Goal: Transaction & Acquisition: Book appointment/travel/reservation

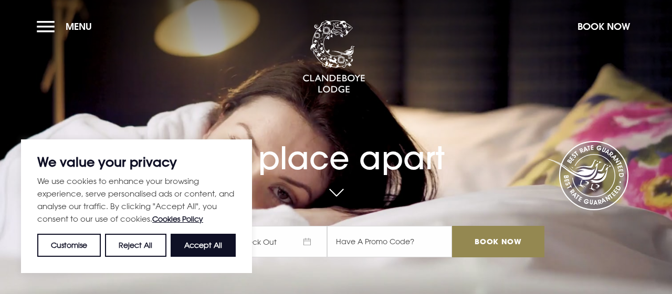
click at [202, 245] on button "Accept All" at bounding box center [203, 245] width 65 height 23
checkbox input "true"
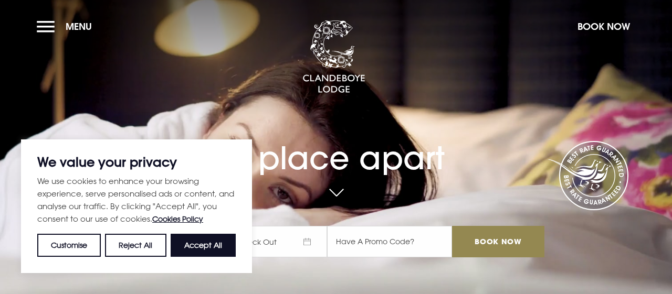
checkbox input "true"
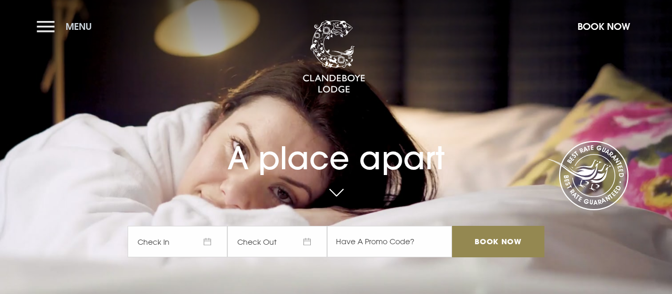
click at [42, 25] on button "Menu" at bounding box center [67, 26] width 60 height 23
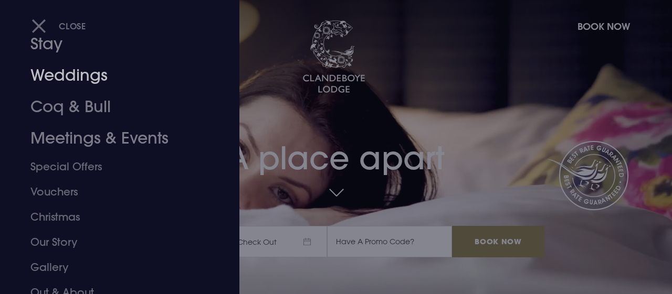
scroll to position [63, 0]
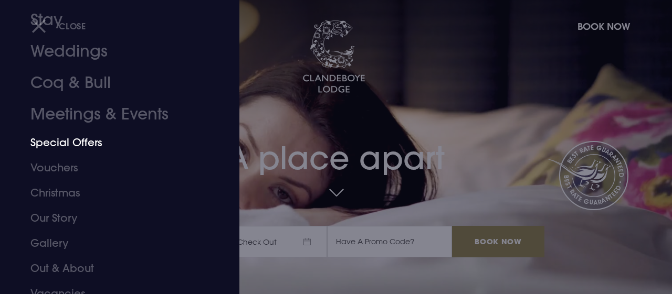
click at [80, 142] on link "Special Offers" at bounding box center [112, 142] width 164 height 25
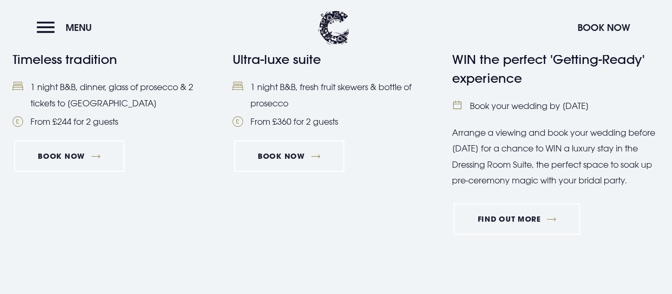
scroll to position [1200, 0]
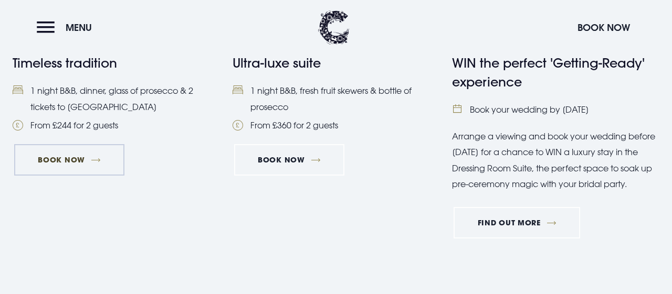
click at [68, 157] on link "Book Now" at bounding box center [69, 159] width 110 height 31
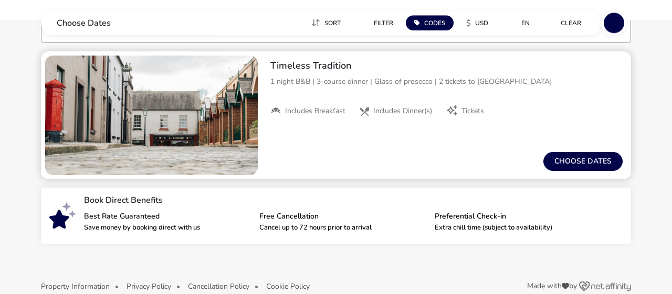
scroll to position [105, 0]
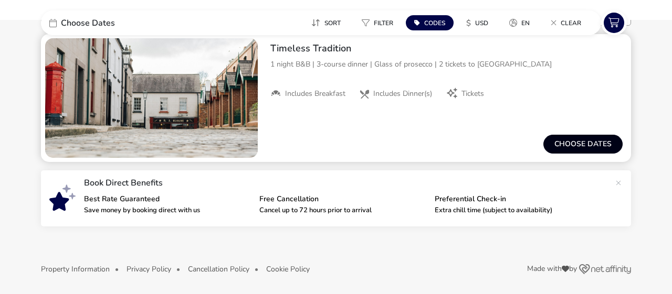
click at [578, 145] on button "Choose dates" at bounding box center [582, 144] width 79 height 19
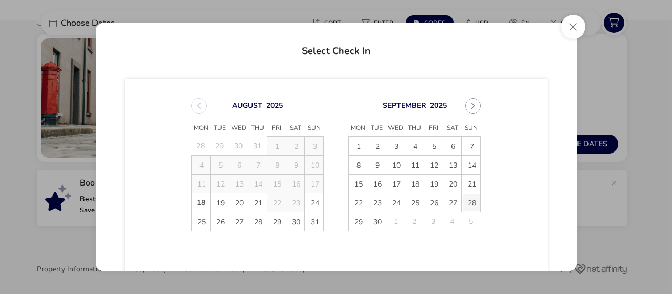
click at [471, 201] on span "28" at bounding box center [471, 203] width 18 height 18
click at [354, 221] on span "29" at bounding box center [357, 221] width 18 height 18
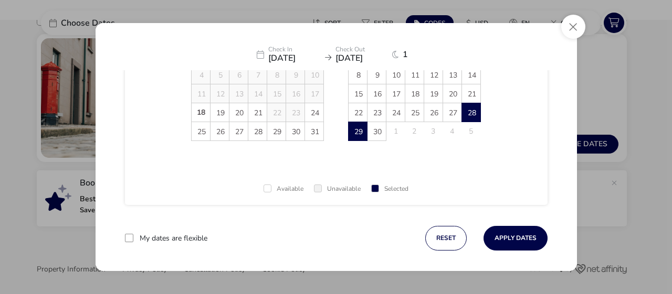
scroll to position [98, 0]
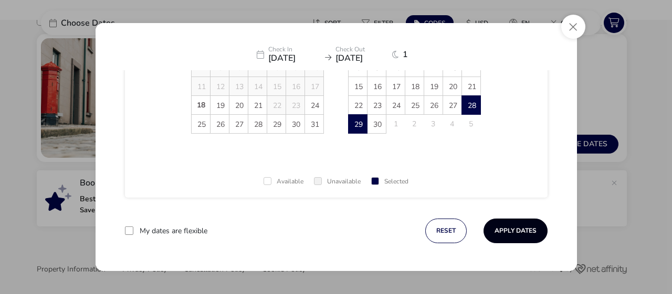
click at [515, 230] on button "Apply Dates" at bounding box center [515, 231] width 64 height 25
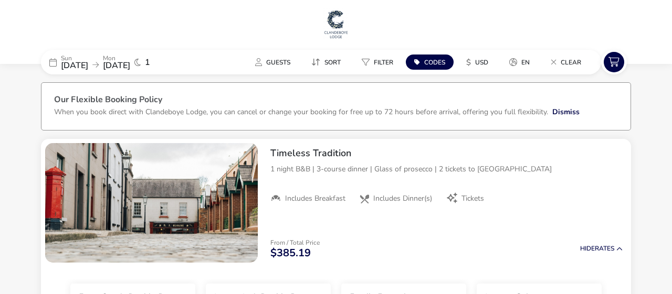
click at [336, 30] on img at bounding box center [336, 23] width 26 height 31
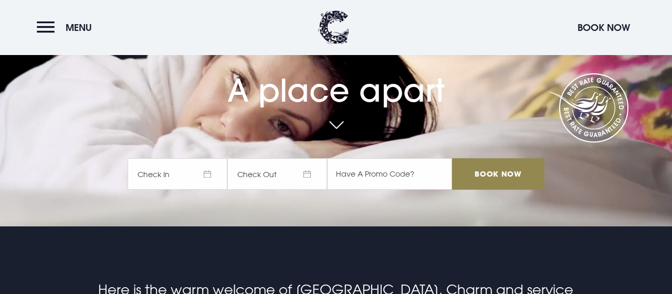
scroll to position [55, 0]
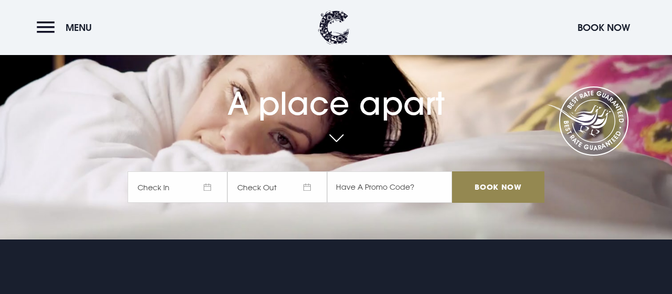
click at [177, 182] on span "Check In" at bounding box center [177, 187] width 100 height 31
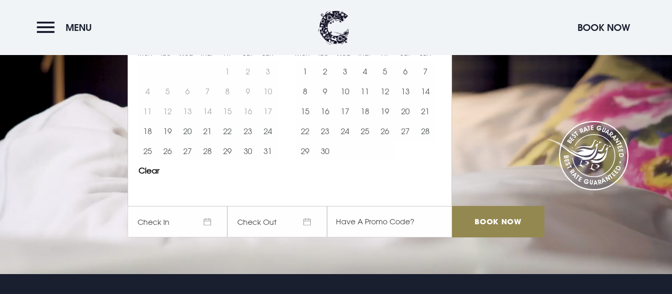
scroll to position [0, 0]
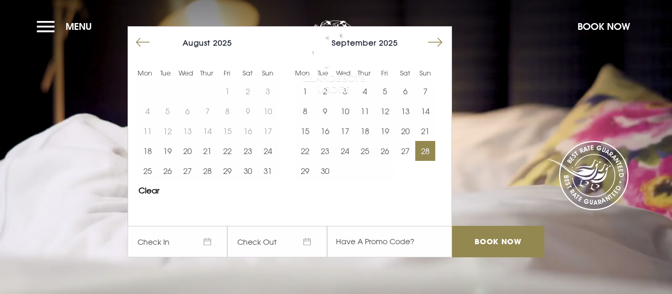
click at [421, 153] on button "28" at bounding box center [425, 151] width 20 height 20
click at [302, 175] on button "29" at bounding box center [305, 171] width 20 height 20
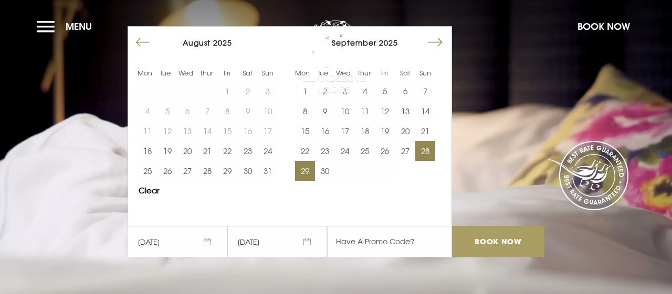
click at [496, 247] on input "Book Now" at bounding box center [498, 241] width 92 height 31
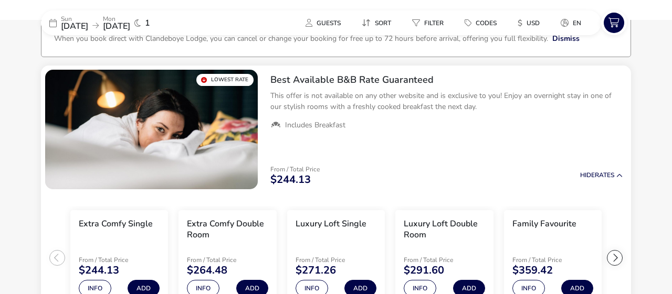
scroll to position [73, 0]
click at [326, 25] on span "Guests" at bounding box center [328, 23] width 24 height 8
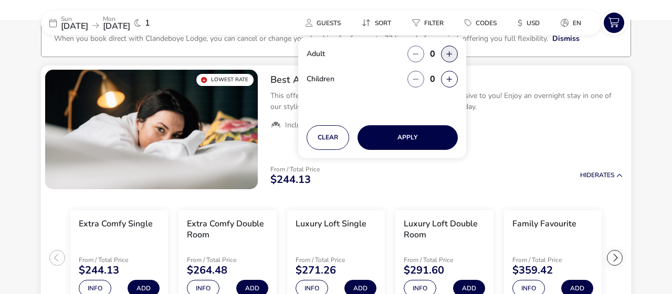
click at [454, 54] on button "button" at bounding box center [449, 54] width 17 height 17
type input "2"
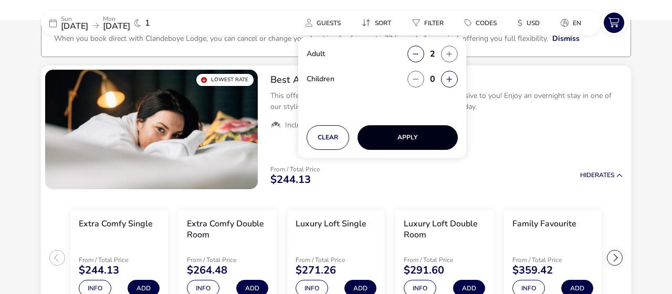
click at [409, 139] on button "Apply" at bounding box center [407, 137] width 100 height 25
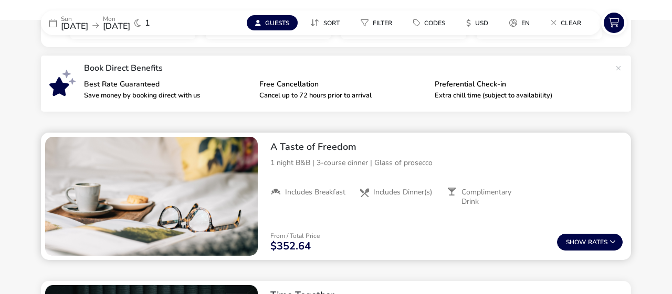
scroll to position [355, 0]
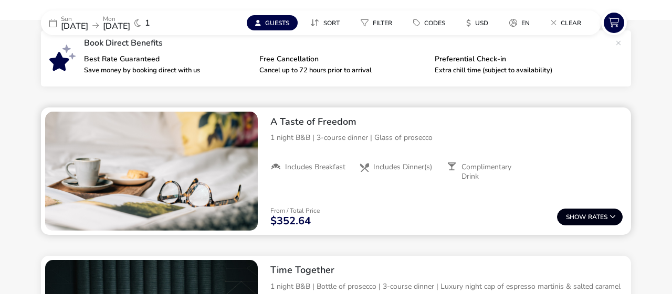
click at [612, 216] on icon at bounding box center [612, 217] width 6 height 6
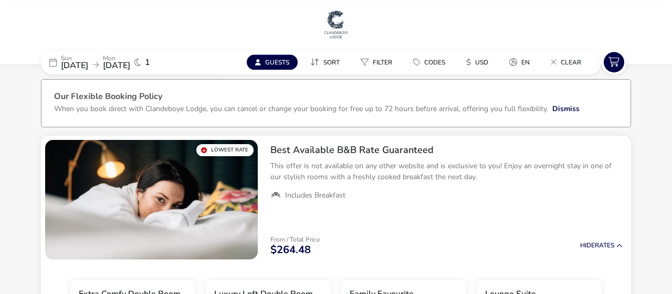
scroll to position [0, 0]
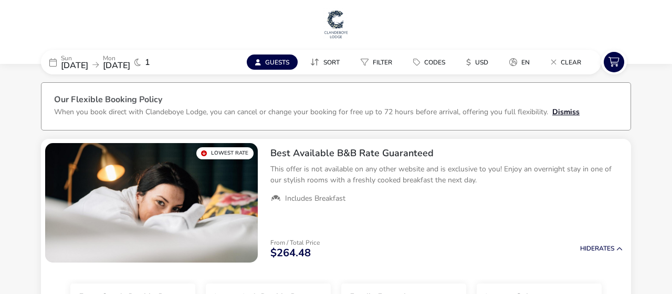
click at [566, 112] on button "Dismiss" at bounding box center [565, 112] width 27 height 11
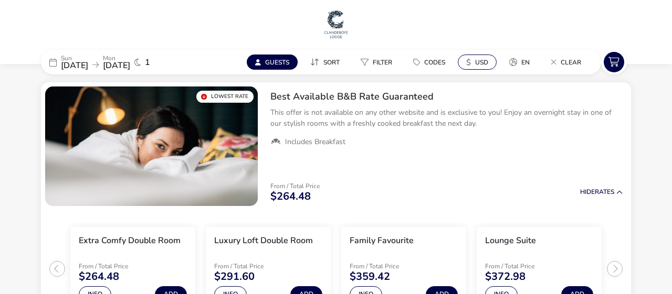
click at [478, 62] on span "USD" at bounding box center [481, 62] width 13 height 8
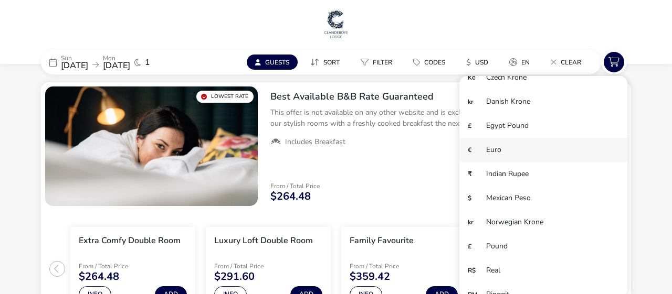
scroll to position [72, 0]
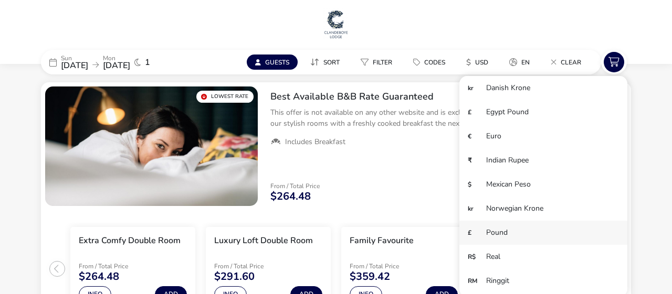
click at [498, 229] on li "£ Pound" at bounding box center [543, 233] width 168 height 24
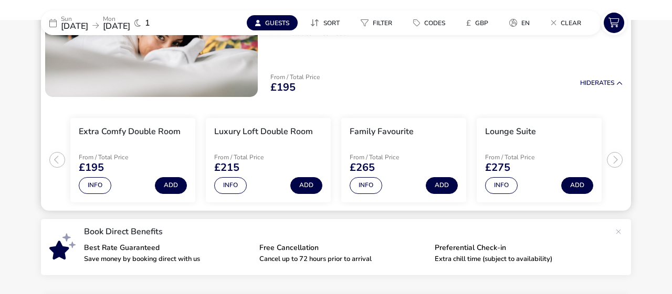
scroll to position [0, 0]
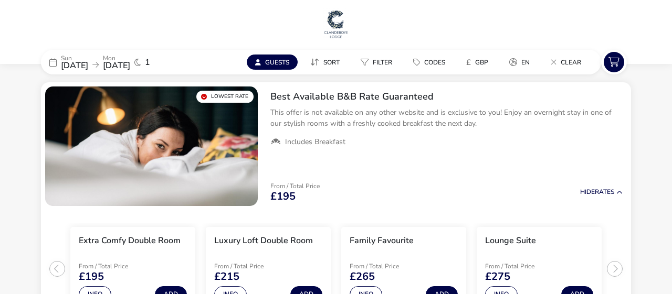
click at [267, 62] on span "Guests" at bounding box center [277, 62] width 24 height 8
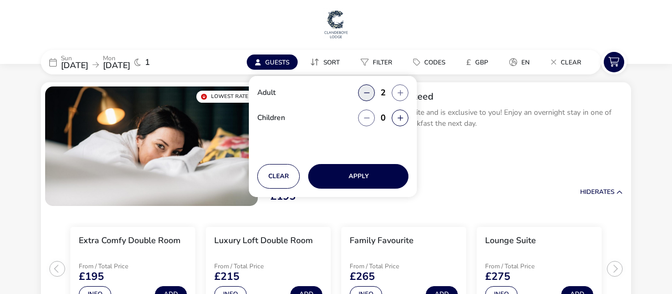
click at [365, 93] on button "button" at bounding box center [366, 92] width 17 height 17
type input "1"
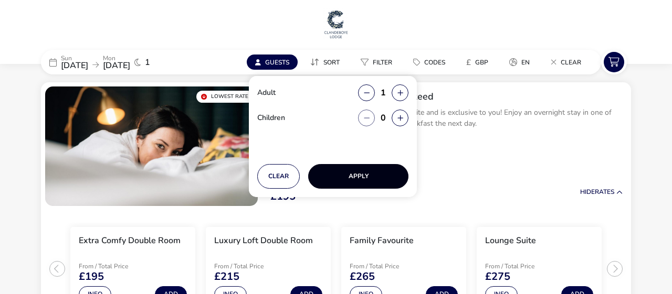
click at [358, 179] on button "Apply" at bounding box center [358, 176] width 100 height 25
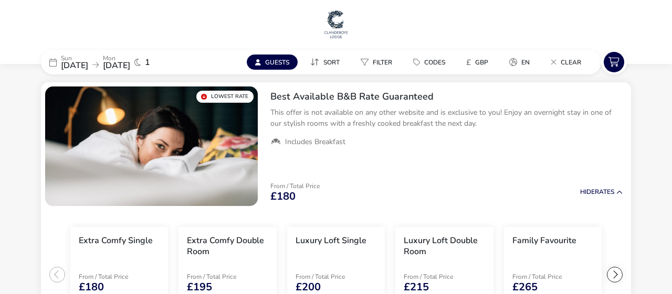
click at [277, 59] on span "Guests" at bounding box center [277, 62] width 24 height 8
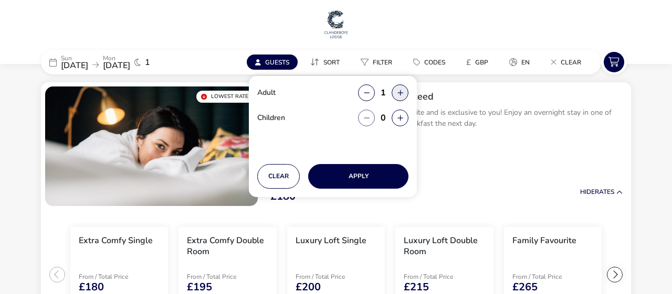
click at [400, 92] on button "button" at bounding box center [399, 92] width 17 height 17
type input "2"
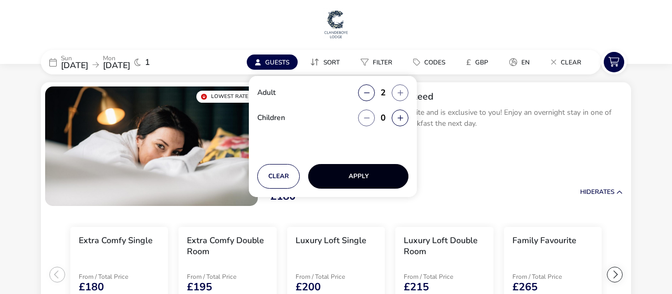
click at [364, 180] on button "Apply" at bounding box center [358, 176] width 100 height 25
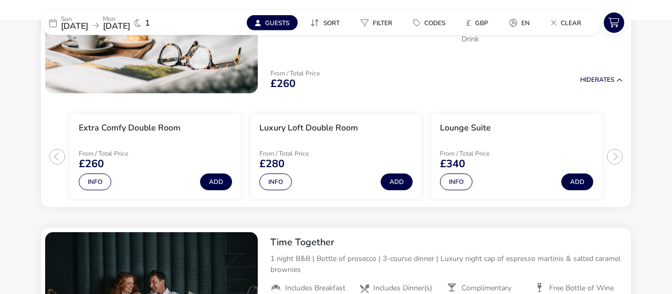
scroll to position [436, 0]
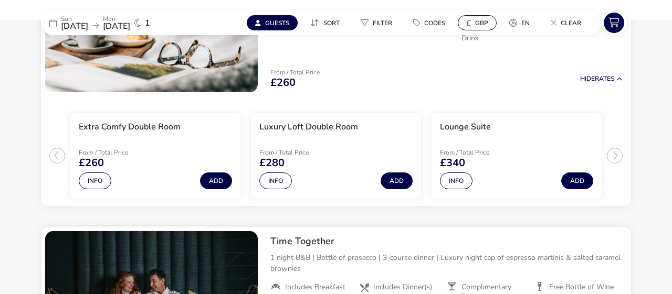
click at [480, 22] on span "GBP" at bounding box center [481, 23] width 13 height 8
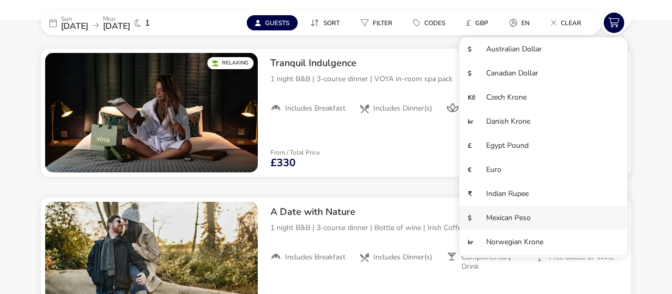
scroll to position [546, 0]
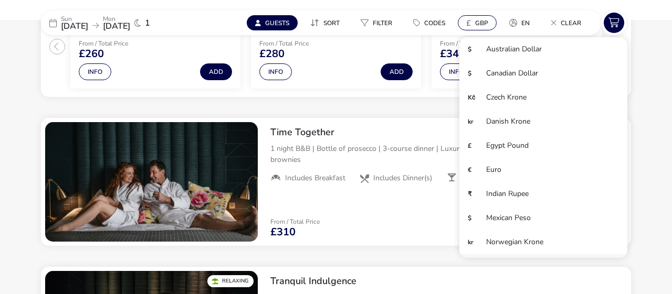
click at [483, 19] on span "GBP" at bounding box center [481, 23] width 13 height 8
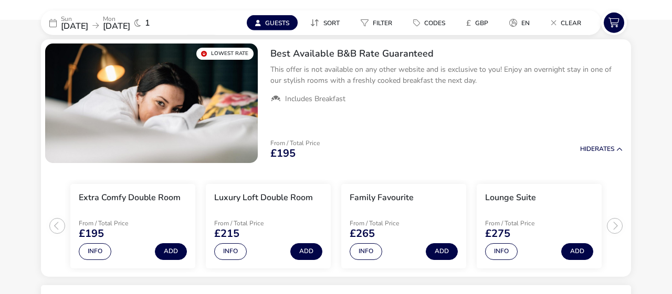
scroll to position [0, 0]
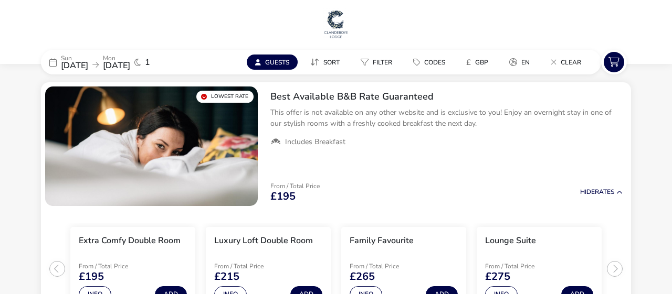
click at [341, 19] on img at bounding box center [336, 23] width 26 height 31
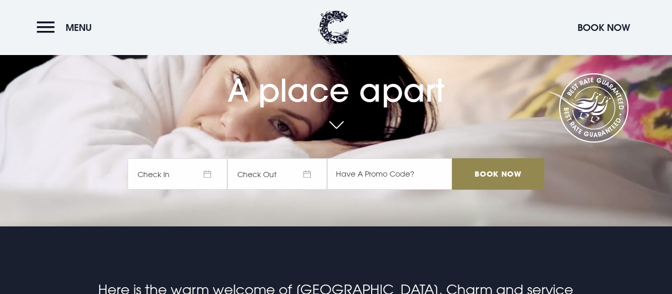
scroll to position [55, 0]
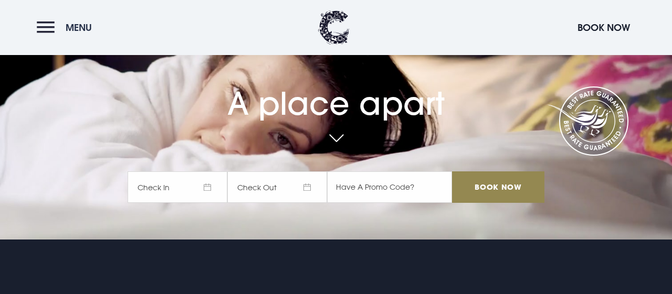
click at [45, 30] on button "Menu" at bounding box center [67, 27] width 60 height 23
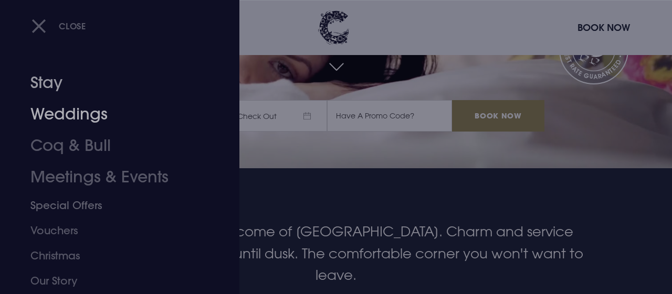
scroll to position [109, 0]
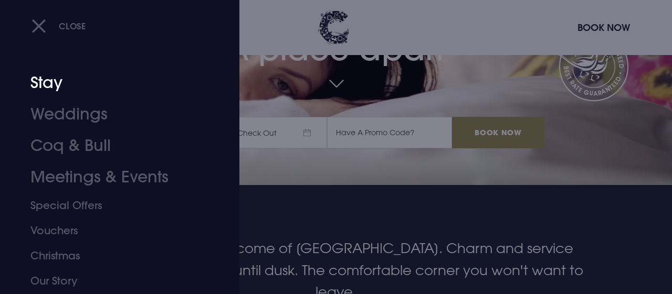
click at [51, 89] on link "Stay" at bounding box center [112, 82] width 164 height 31
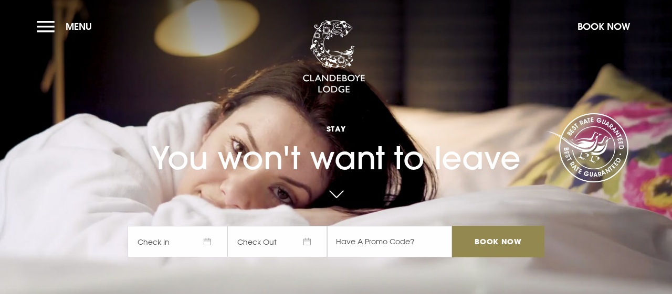
click at [336, 193] on link at bounding box center [336, 195] width 24 height 23
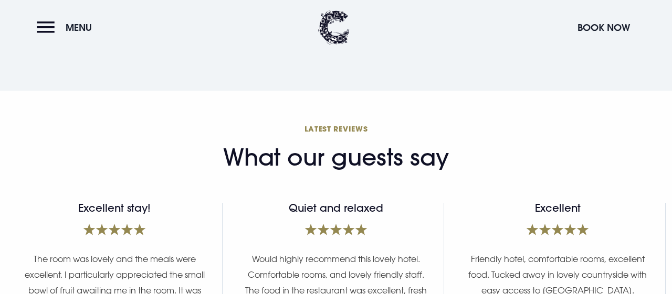
scroll to position [3777, 0]
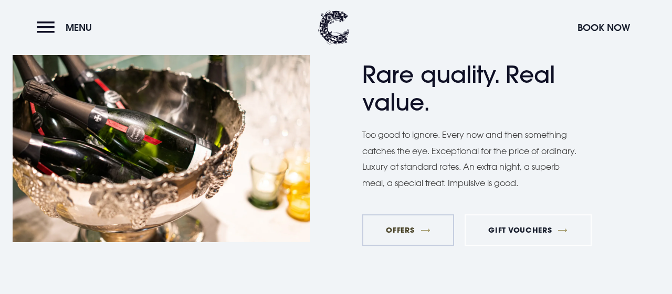
click at [402, 231] on link "Offers" at bounding box center [408, 230] width 92 height 31
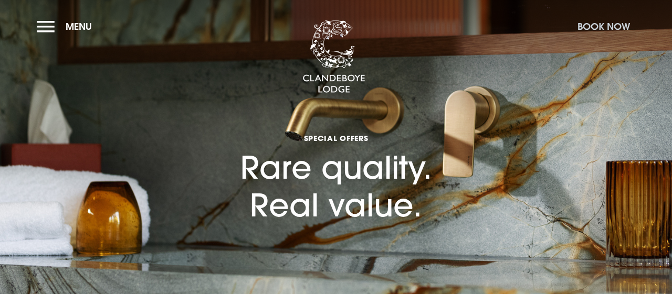
click at [593, 27] on button "Book Now" at bounding box center [603, 26] width 63 height 23
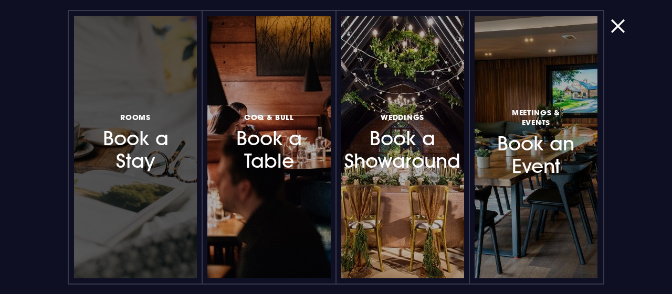
click at [135, 144] on h3 "Rooms Book a Stay" at bounding box center [136, 142] width 78 height 62
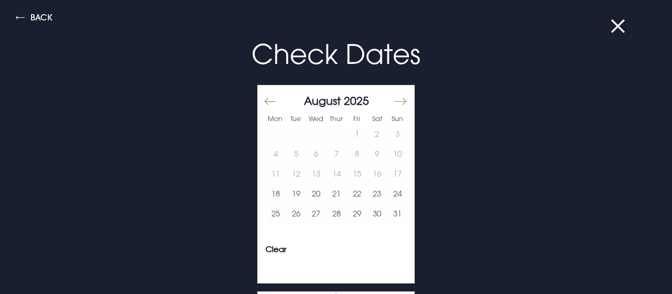
click at [406, 100] on button "Move forward to switch to the next month." at bounding box center [399, 101] width 13 height 22
click at [399, 196] on button "28" at bounding box center [397, 194] width 20 height 20
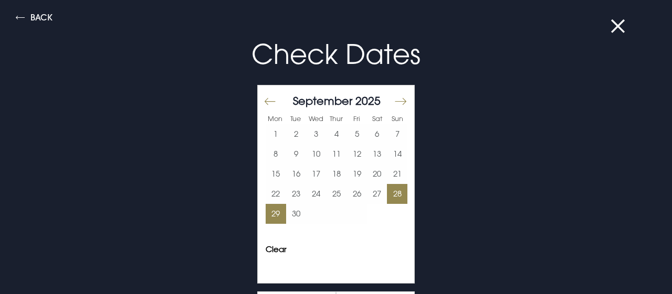
click at [274, 213] on button "29" at bounding box center [275, 214] width 20 height 20
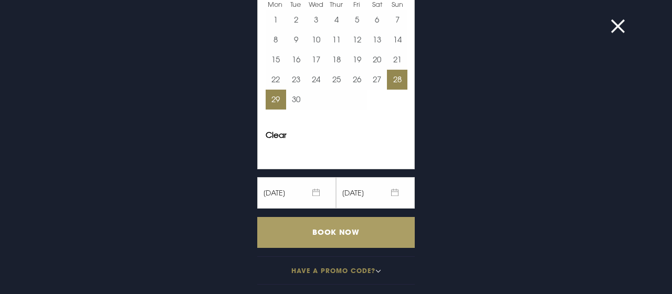
scroll to position [164, 0]
click at [352, 229] on input "Book Now" at bounding box center [335, 232] width 157 height 31
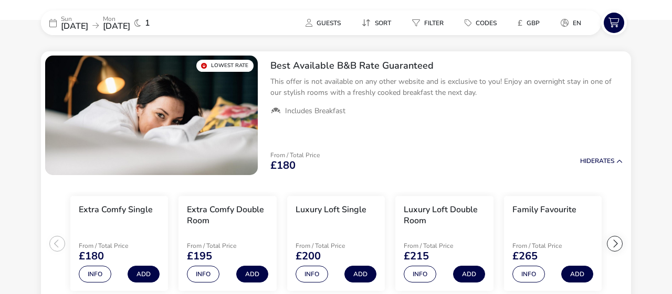
scroll to position [31, 0]
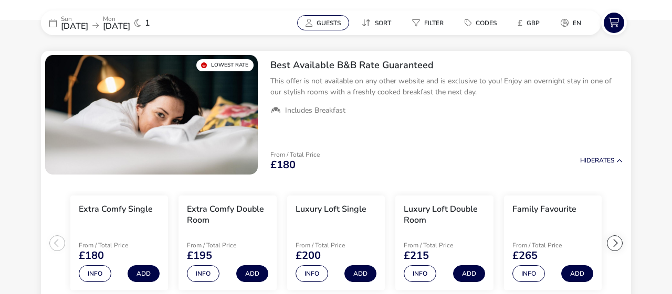
click at [328, 20] on span "Guests" at bounding box center [328, 23] width 24 height 8
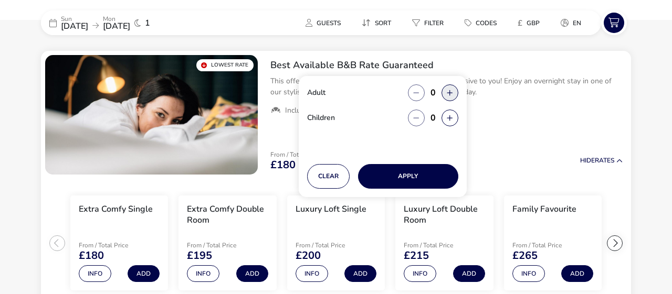
click at [451, 93] on button "button" at bounding box center [449, 92] width 17 height 17
click at [450, 94] on button "button" at bounding box center [449, 92] width 17 height 17
type input "2"
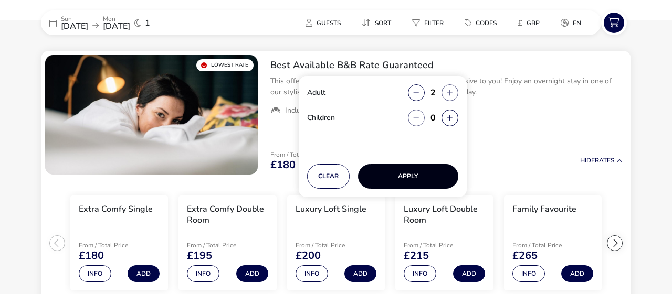
click at [419, 181] on button "Apply" at bounding box center [408, 176] width 100 height 25
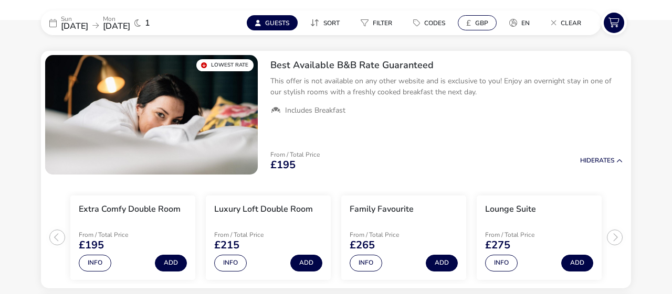
click at [477, 22] on span "GBP" at bounding box center [481, 23] width 13 height 8
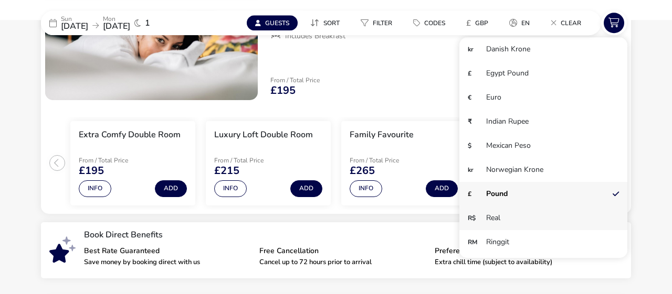
scroll to position [109, 0]
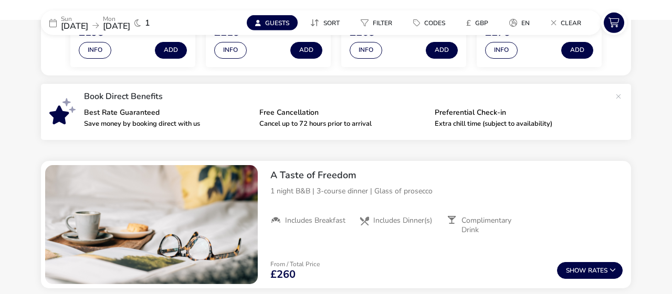
scroll to position [273, 0]
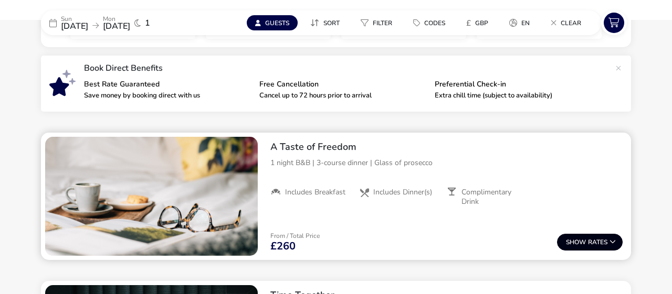
click at [613, 241] on icon at bounding box center [612, 242] width 6 height 6
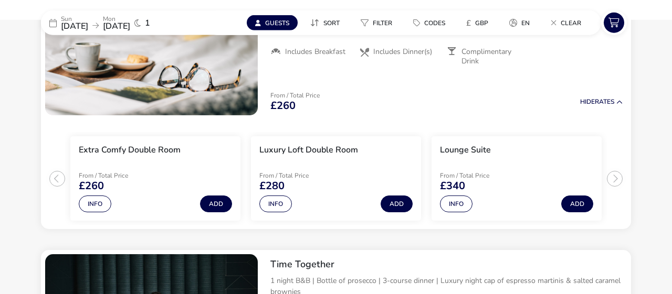
scroll to position [408, 0]
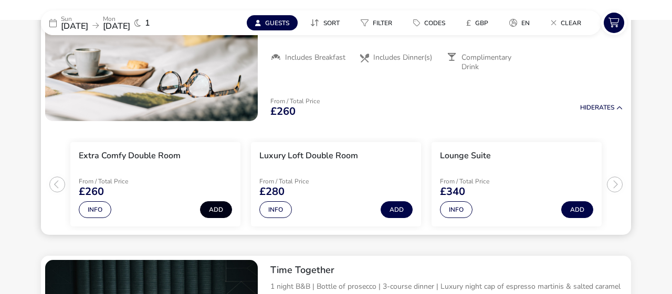
click at [215, 207] on button "Add" at bounding box center [216, 209] width 32 height 17
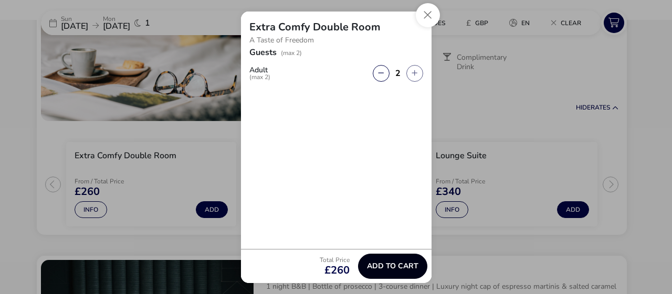
click at [388, 267] on span "Add to cart" at bounding box center [392, 266] width 51 height 8
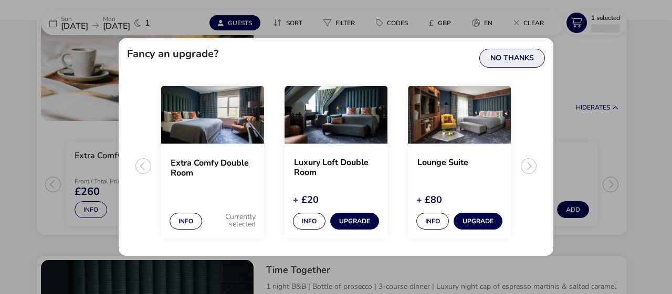
click at [507, 56] on button "No Thanks" at bounding box center [512, 58] width 66 height 19
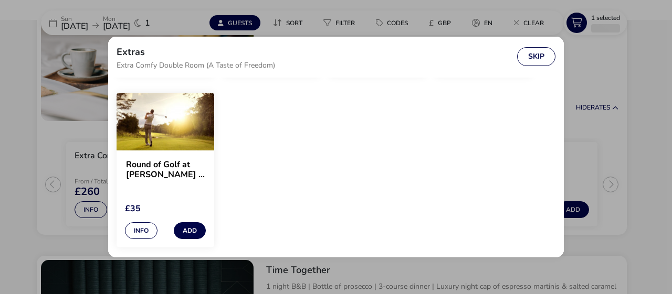
scroll to position [1136, 0]
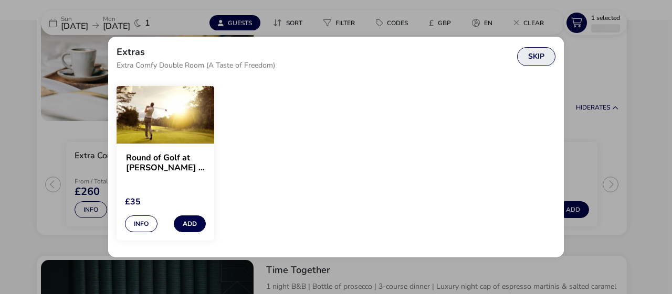
click at [535, 58] on button "Skip" at bounding box center [536, 56] width 38 height 19
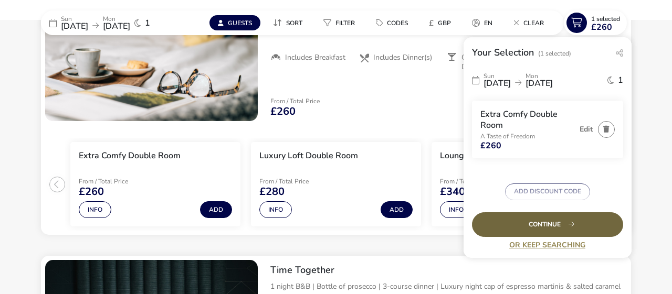
click at [561, 226] on div "Continue" at bounding box center [547, 224] width 151 height 25
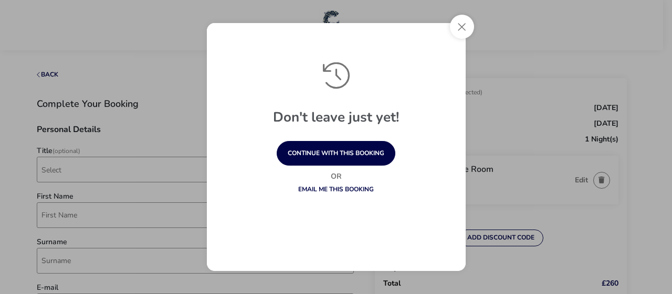
click at [361, 189] on link "Email me this booking" at bounding box center [336, 189] width 76 height 8
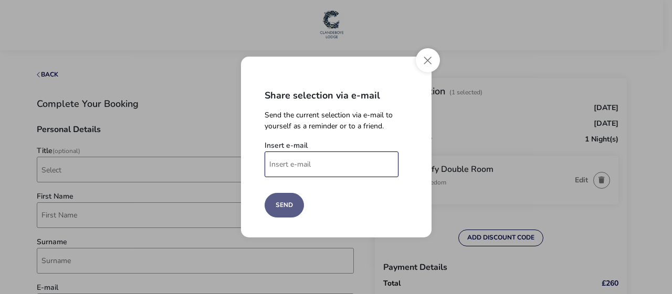
click at [335, 163] on input "Insert e-mail" at bounding box center [331, 165] width 134 height 26
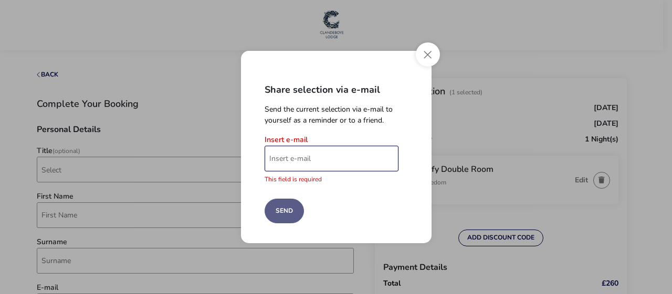
paste input "peacefulhappyacres@gmail.com"
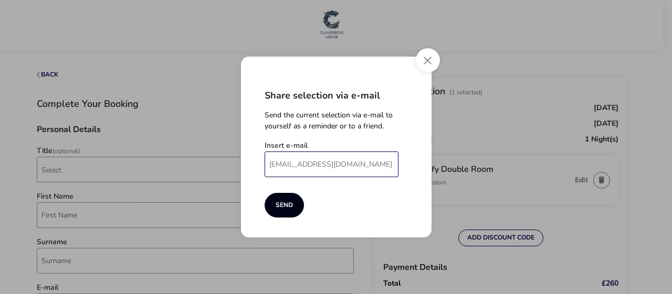
type input "peacefulhappyacres@gmail.com"
click at [283, 206] on button "Send" at bounding box center [283, 205] width 39 height 25
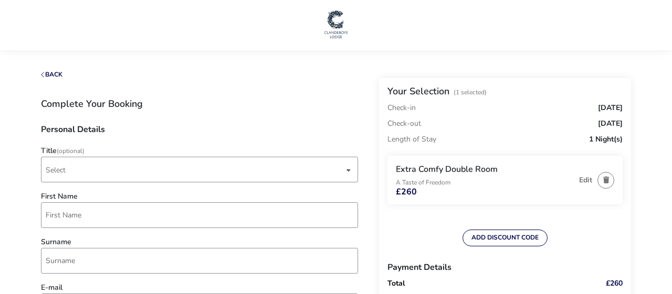
click at [335, 22] on img at bounding box center [336, 23] width 26 height 31
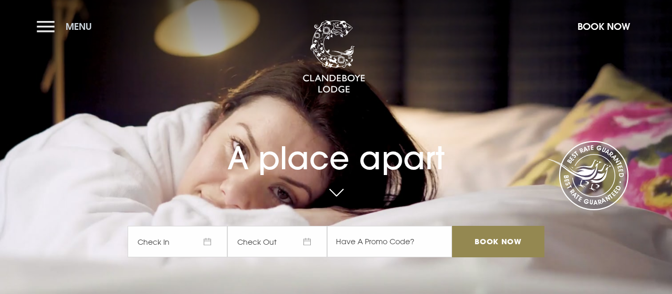
click at [45, 28] on button "Menu" at bounding box center [67, 26] width 60 height 23
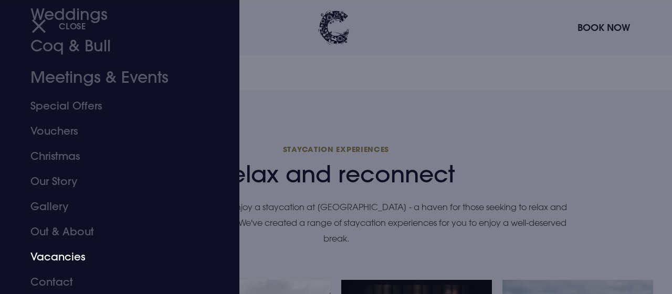
scroll to position [764, 0]
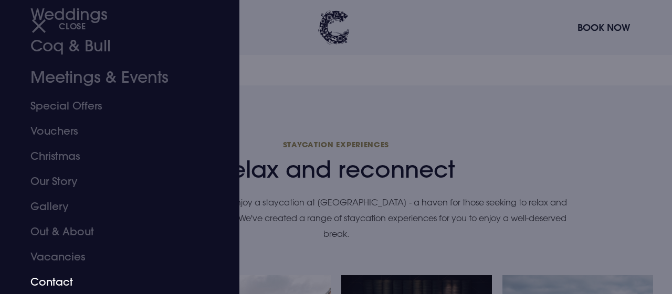
click at [59, 282] on link "Contact" at bounding box center [112, 282] width 164 height 25
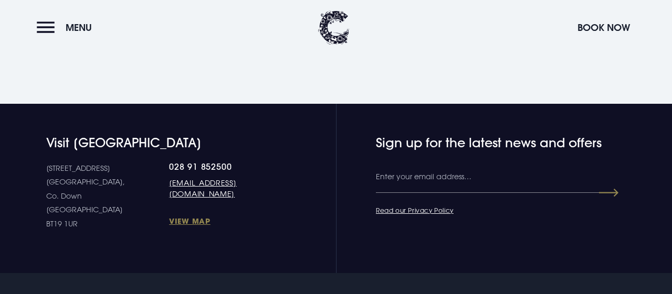
scroll to position [1672, 0]
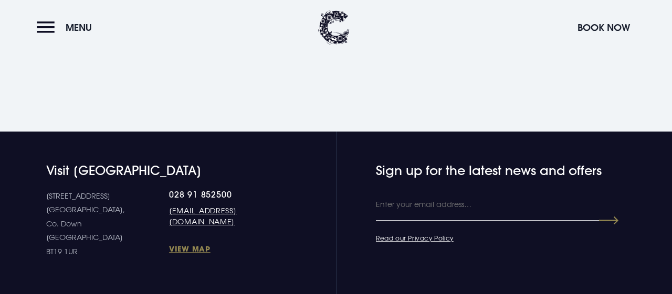
click at [401, 214] on input "Email" at bounding box center [496, 204] width 240 height 31
paste input "[EMAIL_ADDRESS][DOMAIN_NAME]"
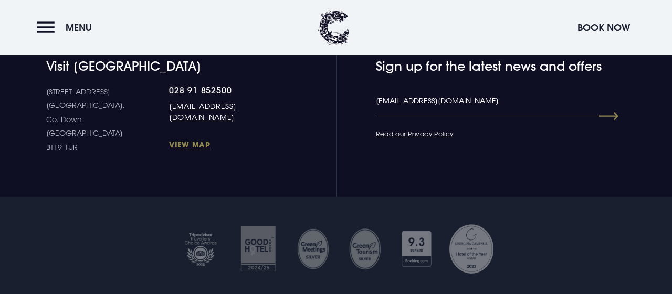
scroll to position [1781, 0]
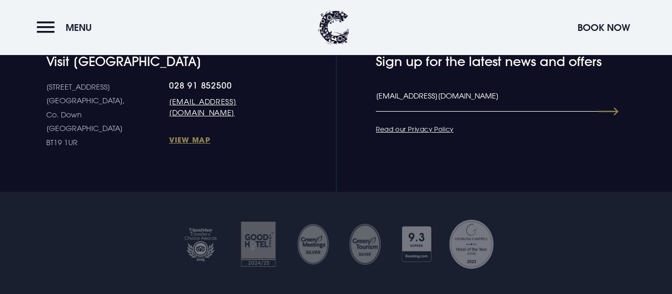
type input "[EMAIL_ADDRESS][DOMAIN_NAME]"
click at [614, 112] on button "Submit" at bounding box center [599, 111] width 38 height 19
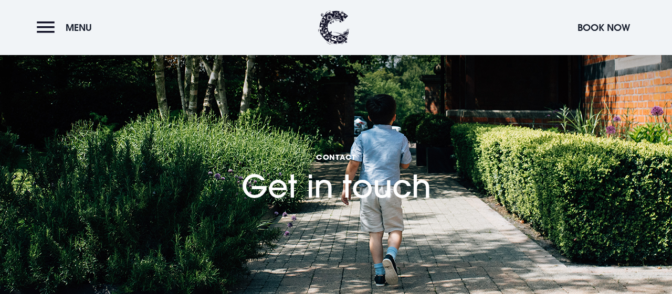
scroll to position [1781, 0]
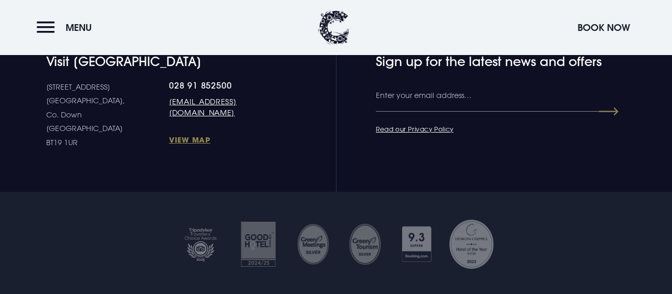
checkbox input "true"
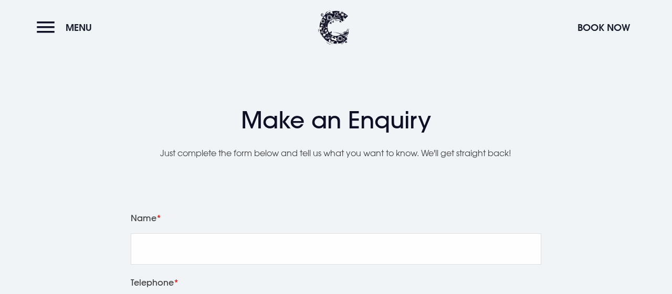
scroll to position [1072, 0]
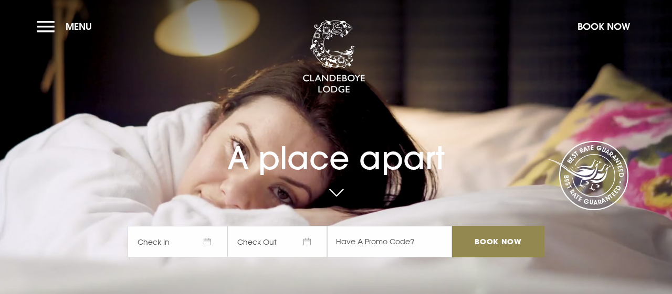
click at [206, 243] on span "Check In" at bounding box center [177, 241] width 100 height 31
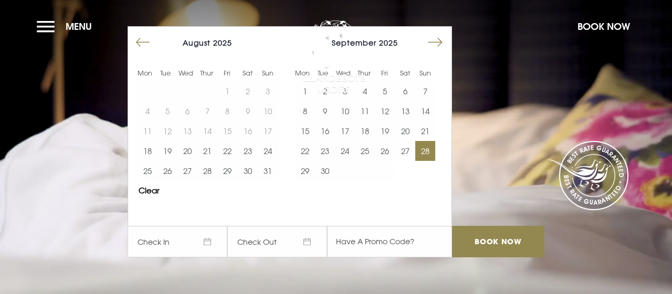
click at [426, 157] on button "28" at bounding box center [425, 151] width 20 height 20
click at [307, 179] on button "29" at bounding box center [305, 171] width 20 height 20
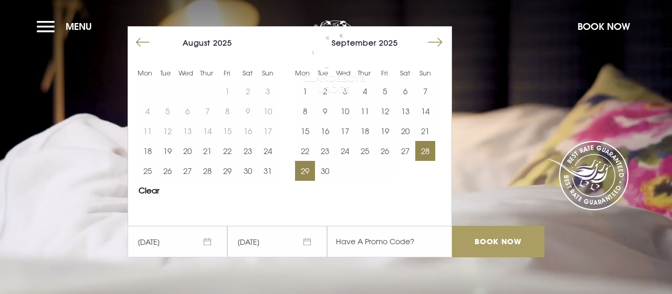
click at [482, 241] on input "Book Now" at bounding box center [498, 241] width 92 height 31
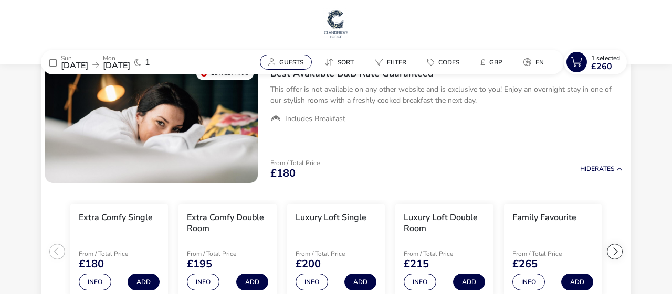
click at [292, 63] on span "Guests" at bounding box center [291, 62] width 24 height 8
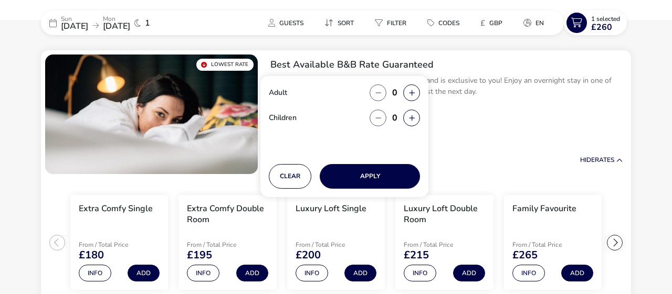
scroll to position [33, 0]
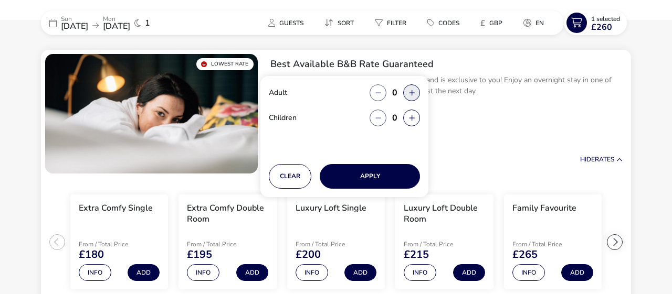
click at [409, 93] on button "button" at bounding box center [411, 92] width 17 height 17
type input "2"
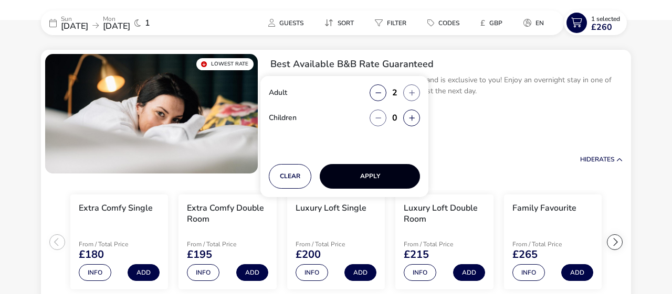
click at [368, 176] on button "Apply" at bounding box center [370, 176] width 100 height 25
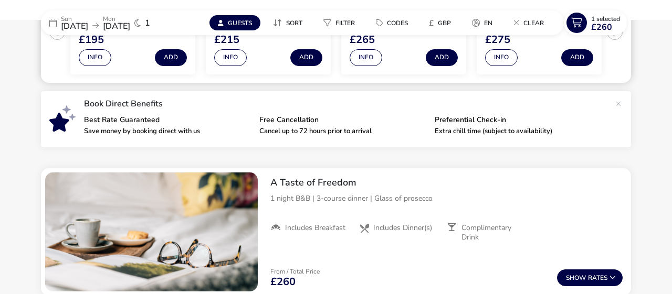
scroll to position [360, 0]
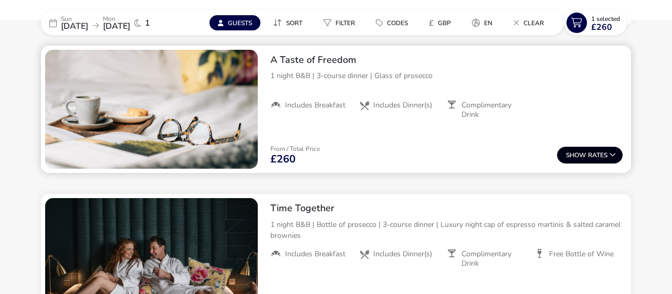
click at [584, 159] on span "Show" at bounding box center [577, 155] width 22 height 7
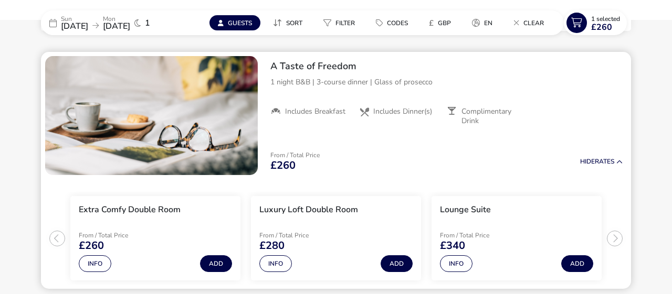
scroll to position [353, 0]
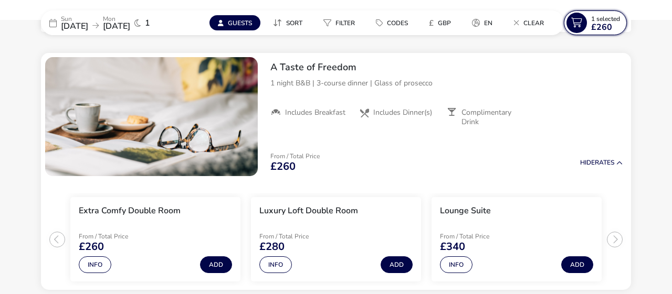
click at [602, 20] on span "1 Selected" at bounding box center [605, 19] width 29 height 8
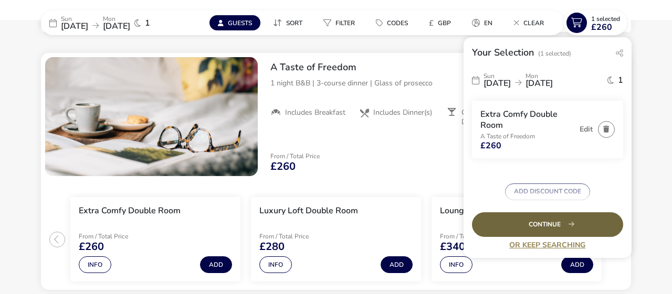
click at [543, 222] on div "Continue" at bounding box center [547, 224] width 151 height 25
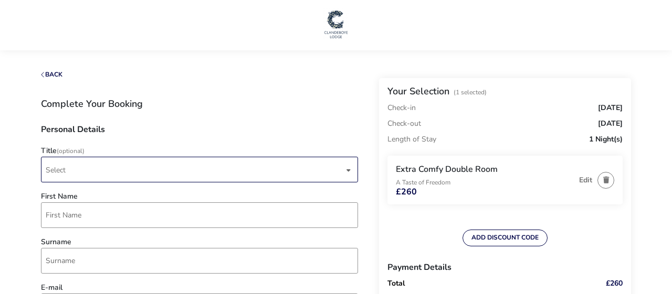
click at [155, 169] on span "Select" at bounding box center [195, 169] width 298 height 25
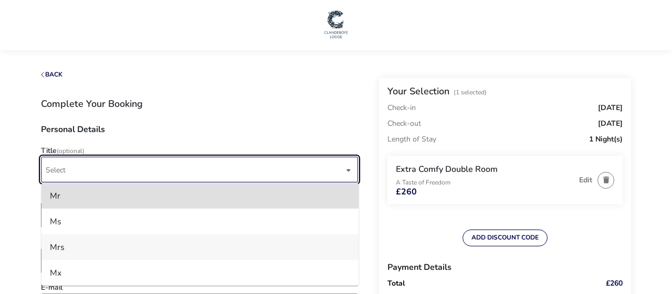
click at [67, 249] on li "Mrs" at bounding box center [199, 248] width 317 height 26
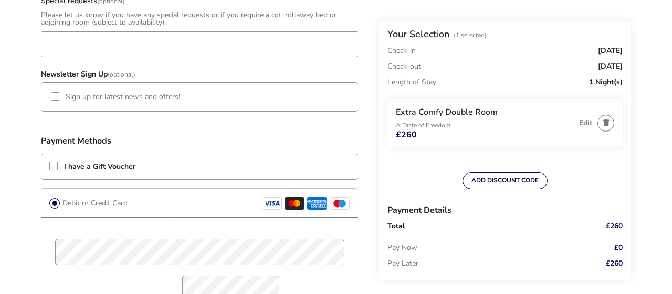
scroll to position [764, 0]
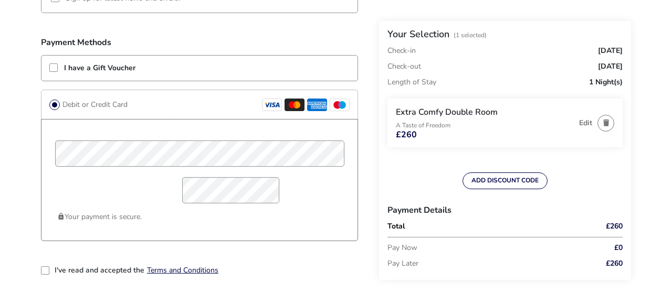
click at [55, 68] on div at bounding box center [53, 67] width 8 height 8
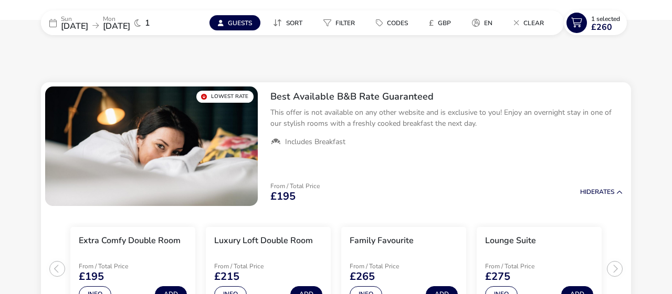
scroll to position [39, 0]
